Goal: Information Seeking & Learning: Learn about a topic

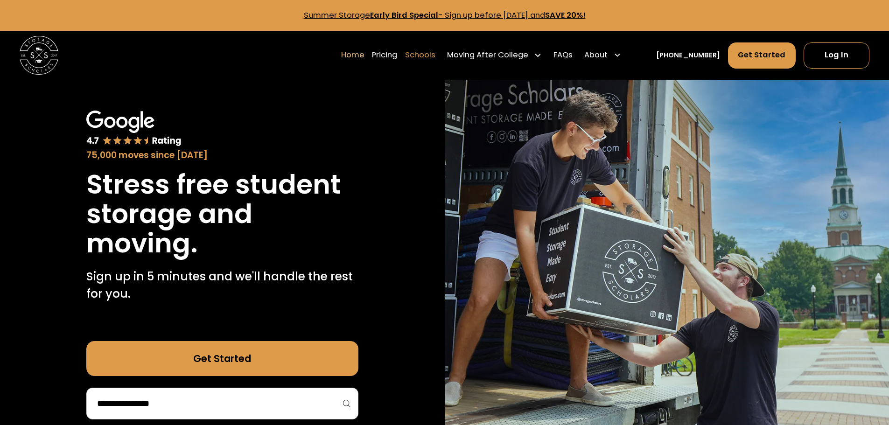
click at [434, 53] on link "Schools" at bounding box center [420, 55] width 30 height 27
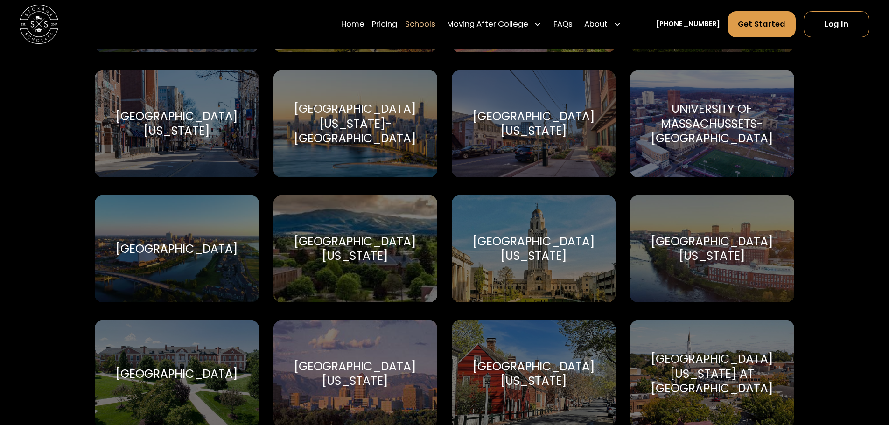
scroll to position [4948, 0]
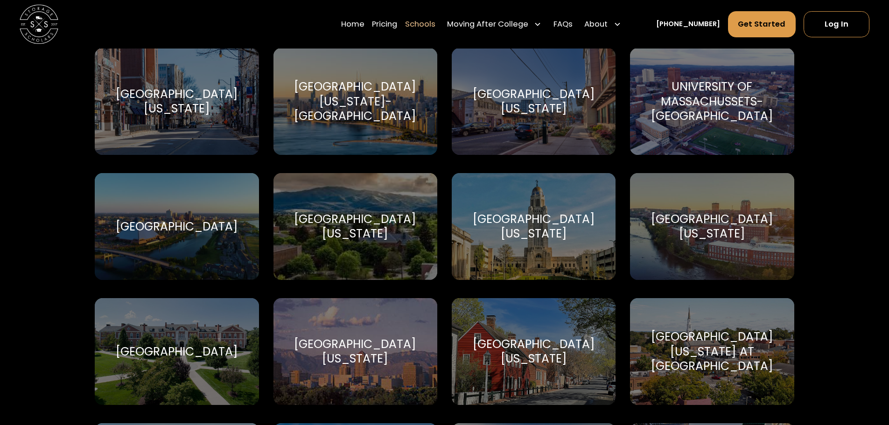
click at [686, 344] on div "University of North Carolina at Chapel Hill" at bounding box center [712, 352] width 141 height 44
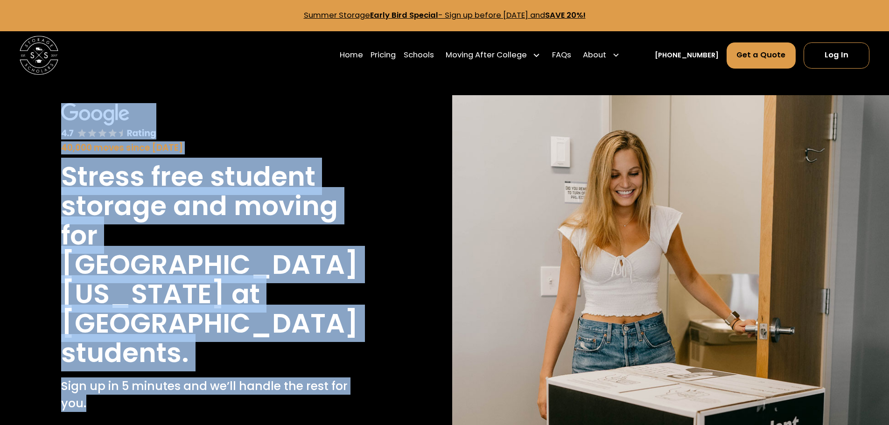
drag, startPoint x: 410, startPoint y: 366, endPoint x: 31, endPoint y: 115, distance: 455.1
click at [31, 115] on div "40,000 moves since 2017 Stress free student storage and moving for University o…" at bounding box center [218, 304] width 393 height 418
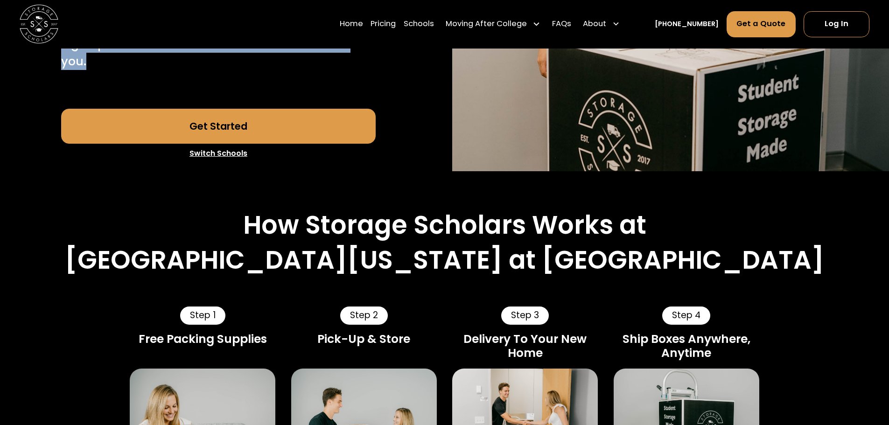
scroll to position [325, 0]
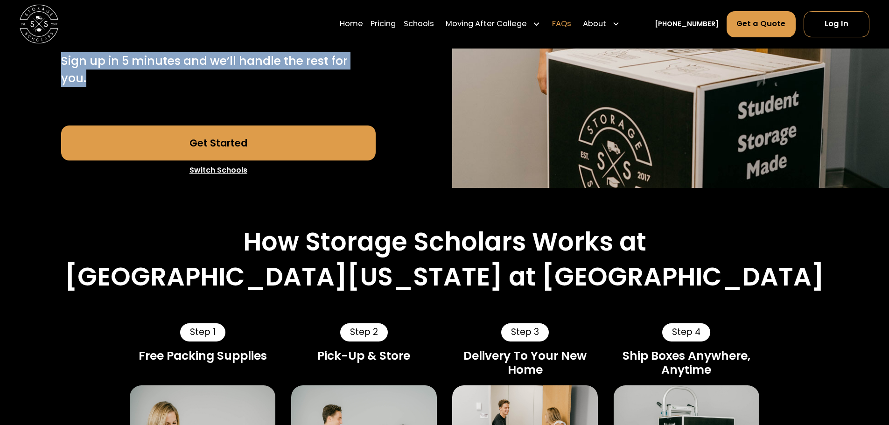
click at [571, 25] on link "FAQs" at bounding box center [561, 24] width 19 height 27
